Goal: Information Seeking & Learning: Learn about a topic

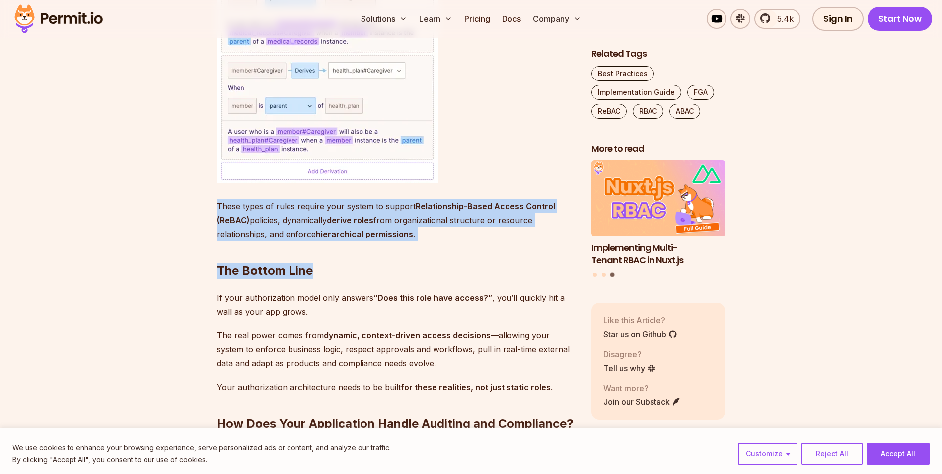
drag, startPoint x: 360, startPoint y: 231, endPoint x: 194, endPoint y: 164, distance: 178.7
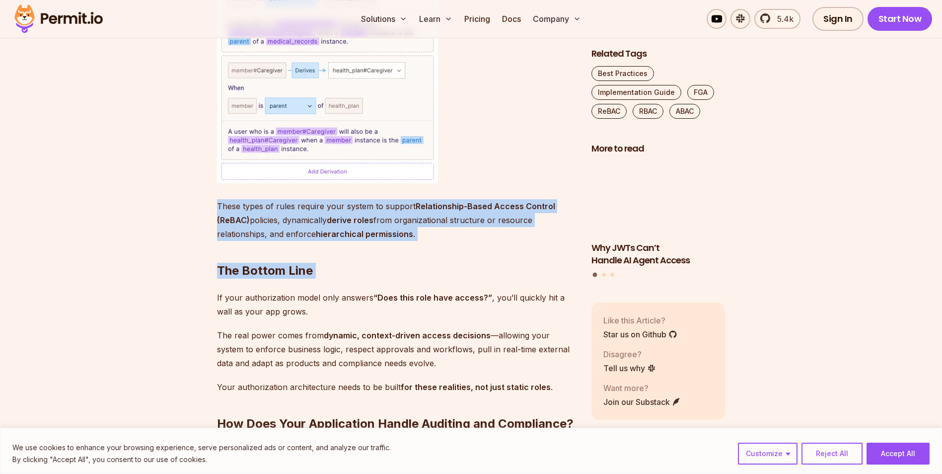
drag, startPoint x: 194, startPoint y: 164, endPoint x: 320, endPoint y: 229, distance: 141.5
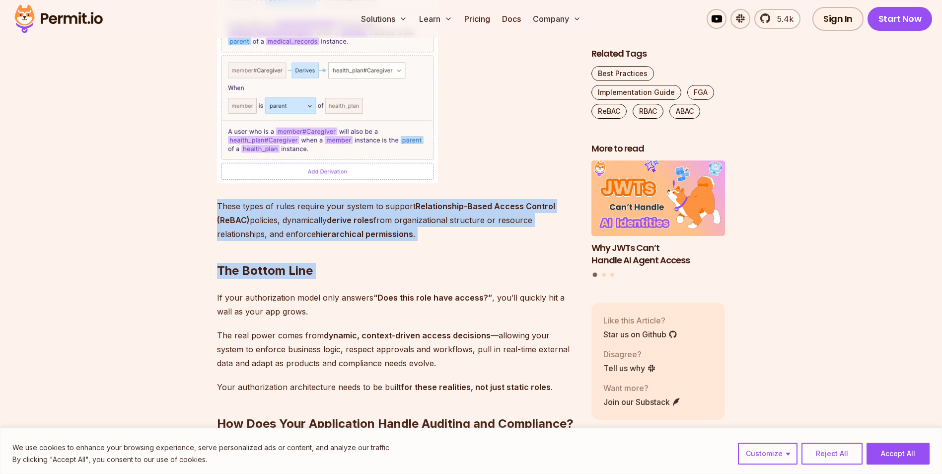
click at [320, 229] on h2 "The Bottom Line" at bounding box center [396, 251] width 358 height 56
drag, startPoint x: 320, startPoint y: 229, endPoint x: 201, endPoint y: 162, distance: 137.0
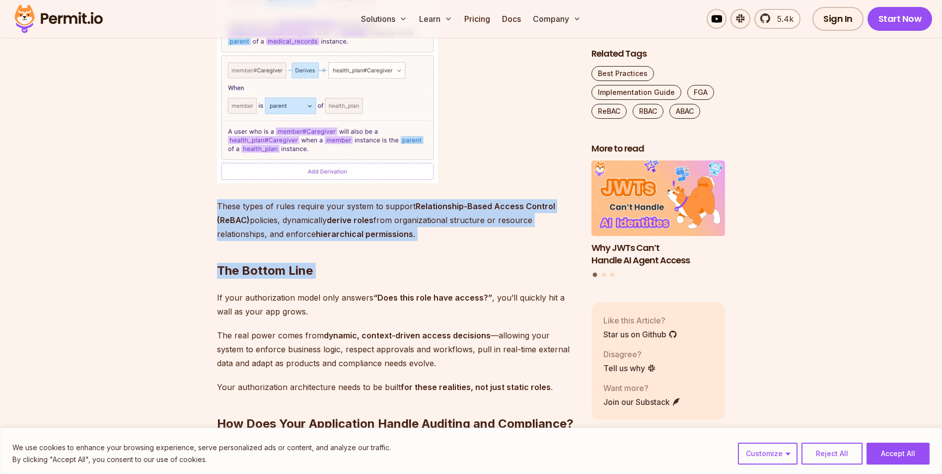
drag, startPoint x: 201, startPoint y: 162, endPoint x: 311, endPoint y: 227, distance: 128.0
click at [311, 263] on strong "The Bottom Line" at bounding box center [265, 270] width 96 height 14
drag, startPoint x: 311, startPoint y: 227, endPoint x: 214, endPoint y: 169, distance: 112.7
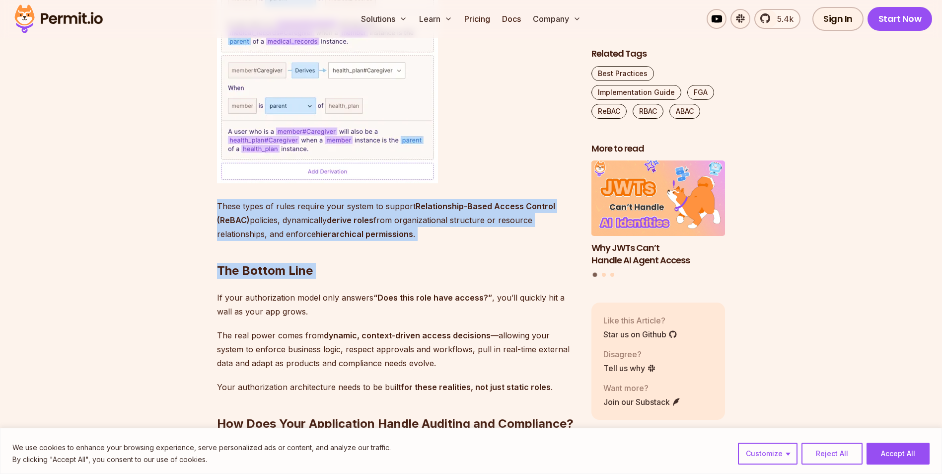
drag, startPoint x: 214, startPoint y: 168, endPoint x: 322, endPoint y: 219, distance: 120.2
click at [322, 223] on h2 "The Bottom Line" at bounding box center [396, 251] width 358 height 56
drag, startPoint x: 322, startPoint y: 219, endPoint x: 213, endPoint y: 160, distance: 124.2
